Goal: Transaction & Acquisition: Download file/media

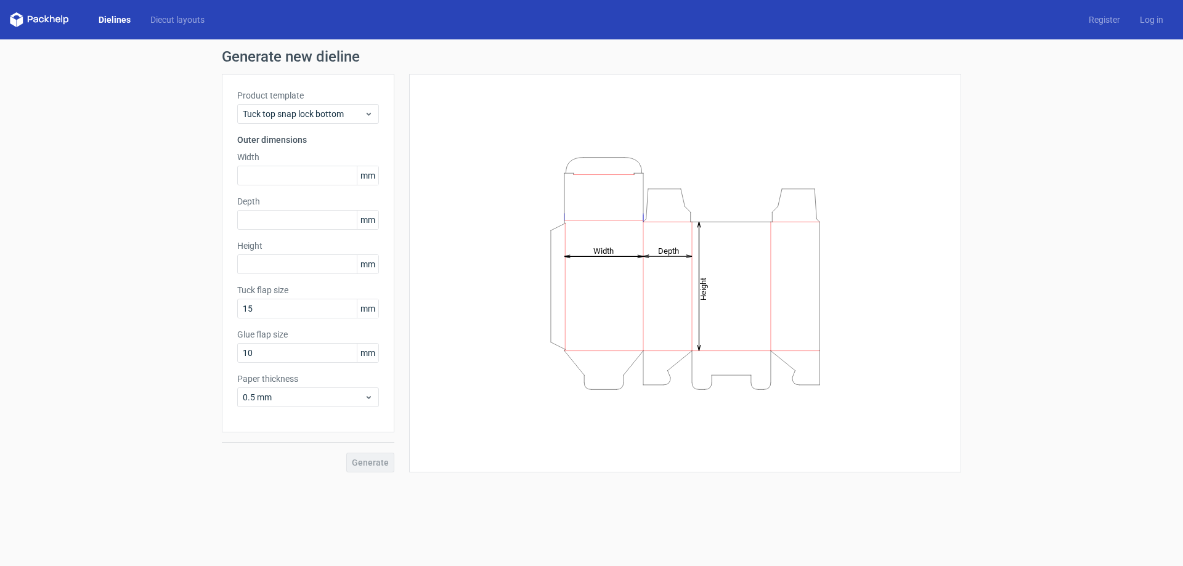
click at [106, 19] on link "Dielines" at bounding box center [115, 20] width 52 height 12
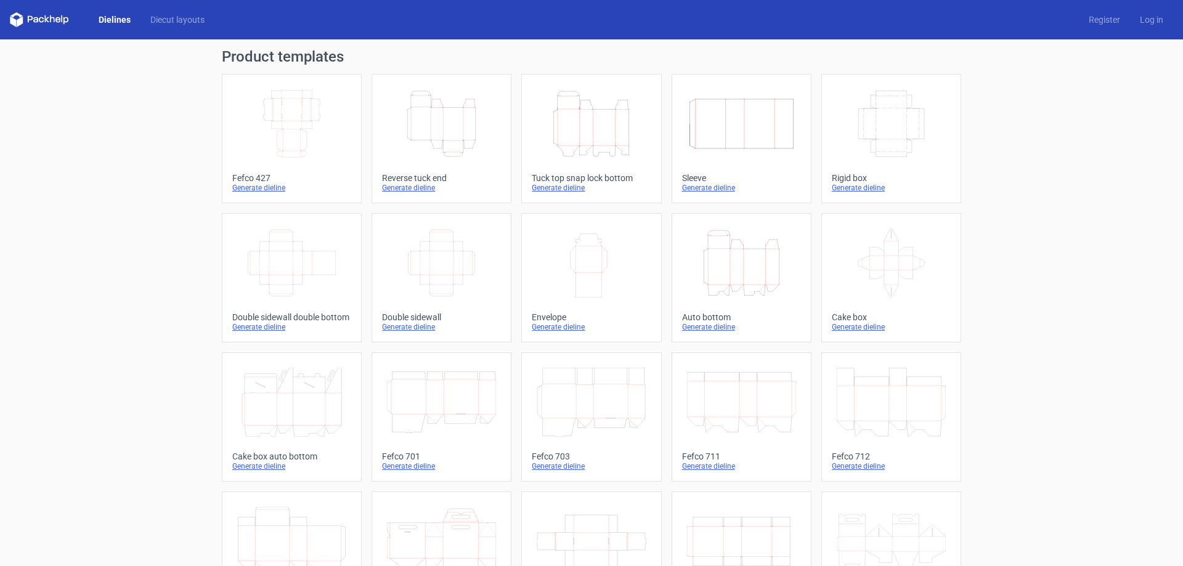
click at [606, 140] on icon "Height Depth Width" at bounding box center [591, 123] width 109 height 69
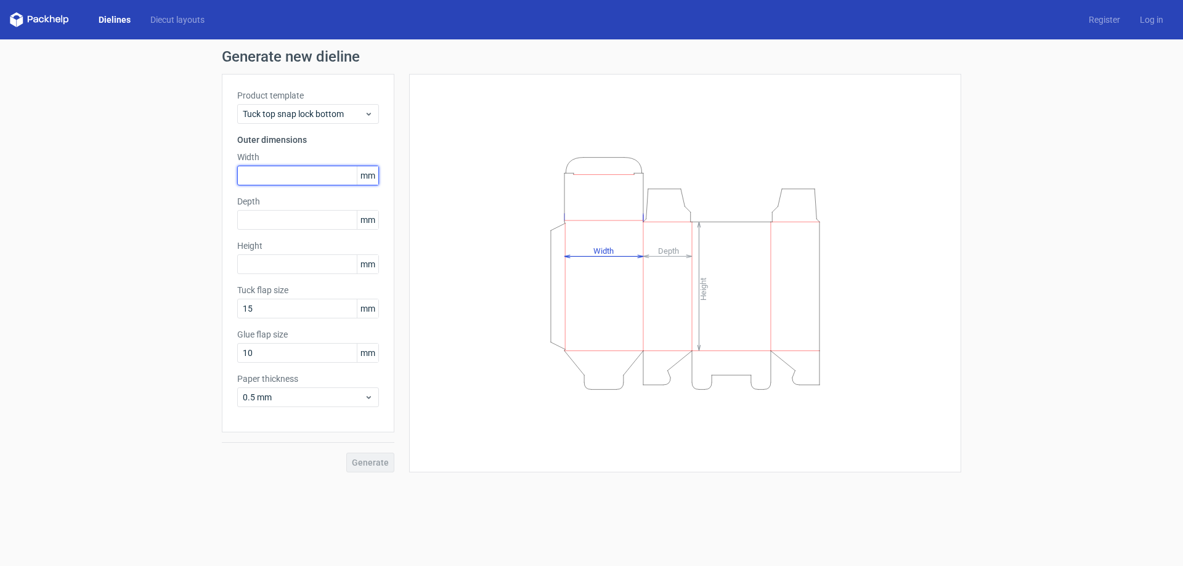
click at [304, 180] on input "text" at bounding box center [308, 176] width 142 height 20
click at [289, 177] on input "text" at bounding box center [308, 176] width 142 height 20
type input "180"
click at [310, 221] on input "text" at bounding box center [308, 220] width 142 height 20
type input "240"
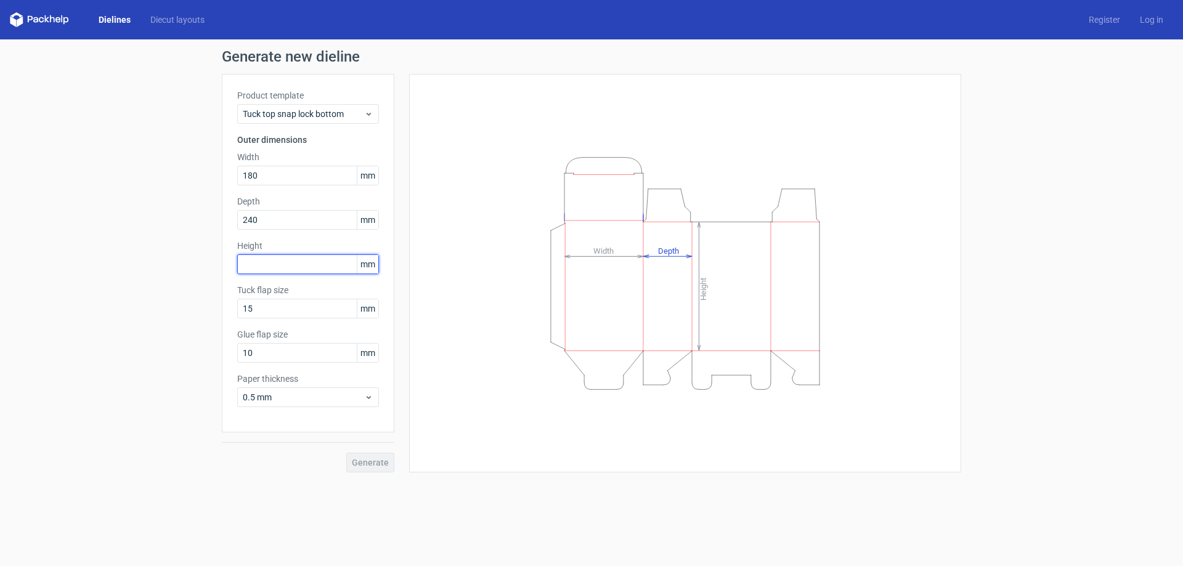
click at [315, 264] on input "text" at bounding box center [308, 264] width 142 height 20
type input "105"
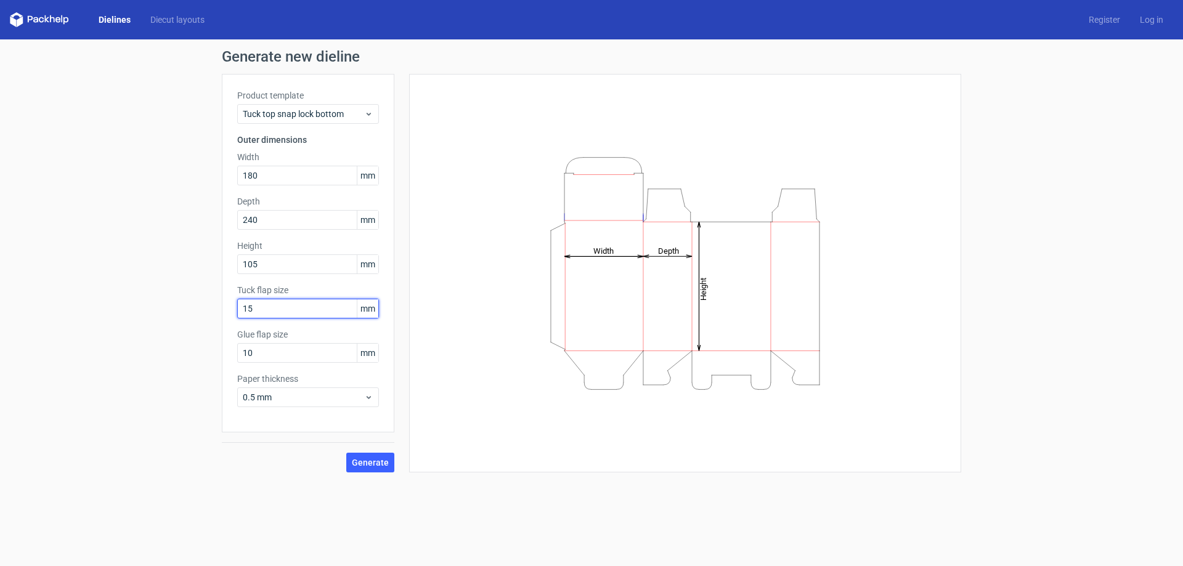
click at [312, 309] on input "15" at bounding box center [308, 309] width 142 height 20
click at [306, 307] on input "15" at bounding box center [308, 309] width 142 height 20
click at [380, 461] on span "Generate" at bounding box center [370, 462] width 37 height 9
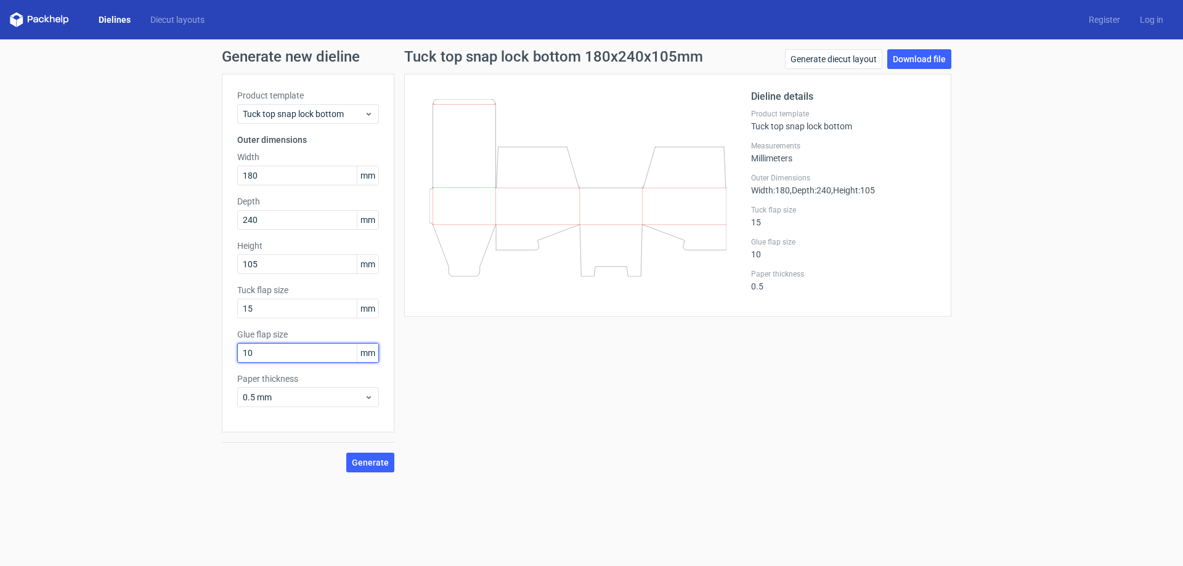
click at [298, 354] on input "10" at bounding box center [308, 353] width 142 height 20
click at [291, 312] on input "15" at bounding box center [308, 309] width 142 height 20
drag, startPoint x: 291, startPoint y: 310, endPoint x: 208, endPoint y: 323, distance: 83.7
click at [208, 323] on div "Generate new dieline Product template Tuck top snap lock bottom Outer dimension…" at bounding box center [591, 260] width 1183 height 443
click at [304, 356] on input "10" at bounding box center [308, 353] width 142 height 20
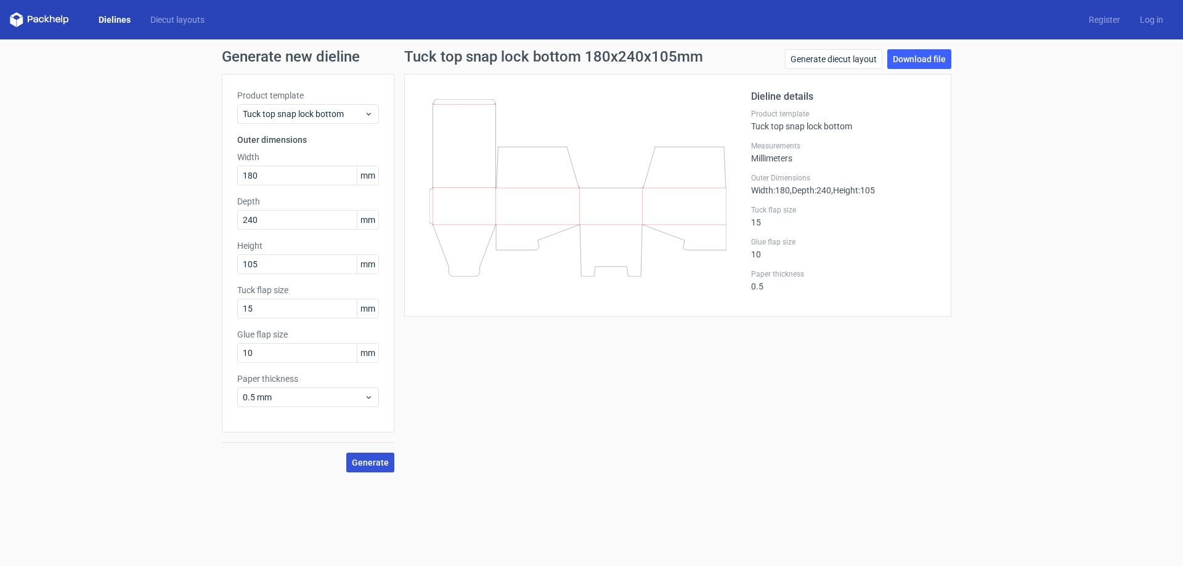
click at [381, 462] on span "Generate" at bounding box center [370, 462] width 37 height 9
click at [900, 58] on link "Download file" at bounding box center [919, 59] width 64 height 20
